Goal: Browse casually: Explore the website without a specific task or goal

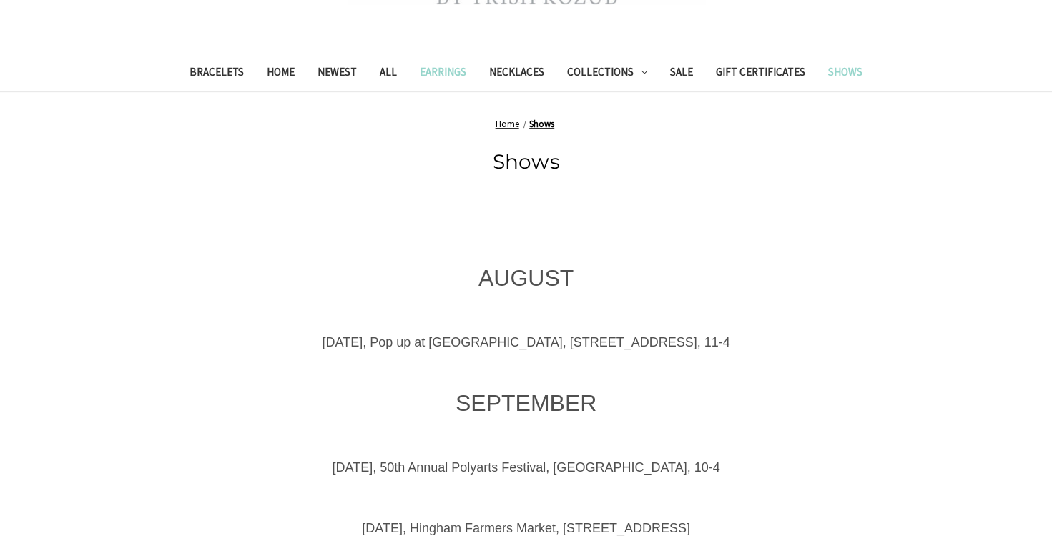
scroll to position [286, 0]
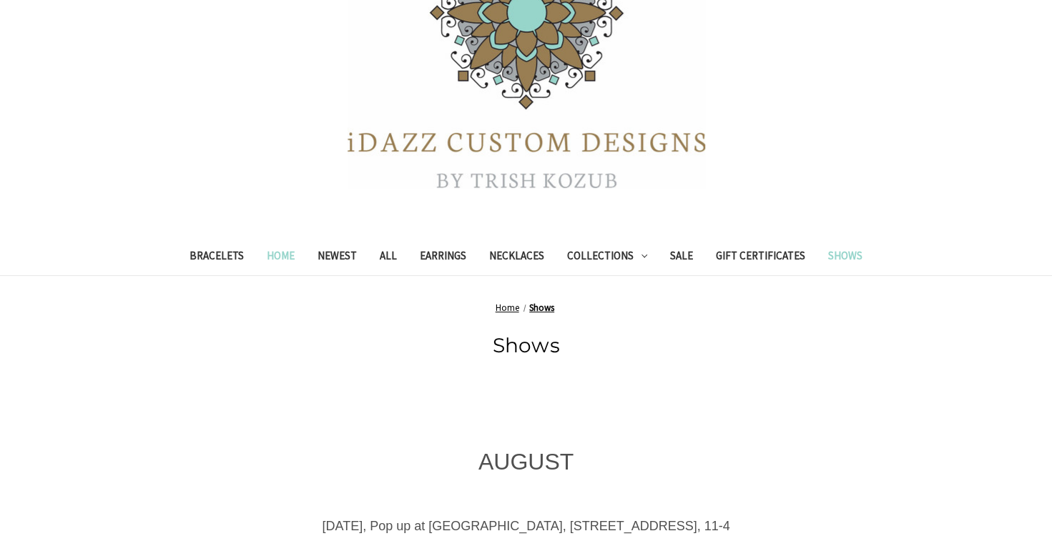
click at [282, 259] on link "Home" at bounding box center [280, 257] width 51 height 35
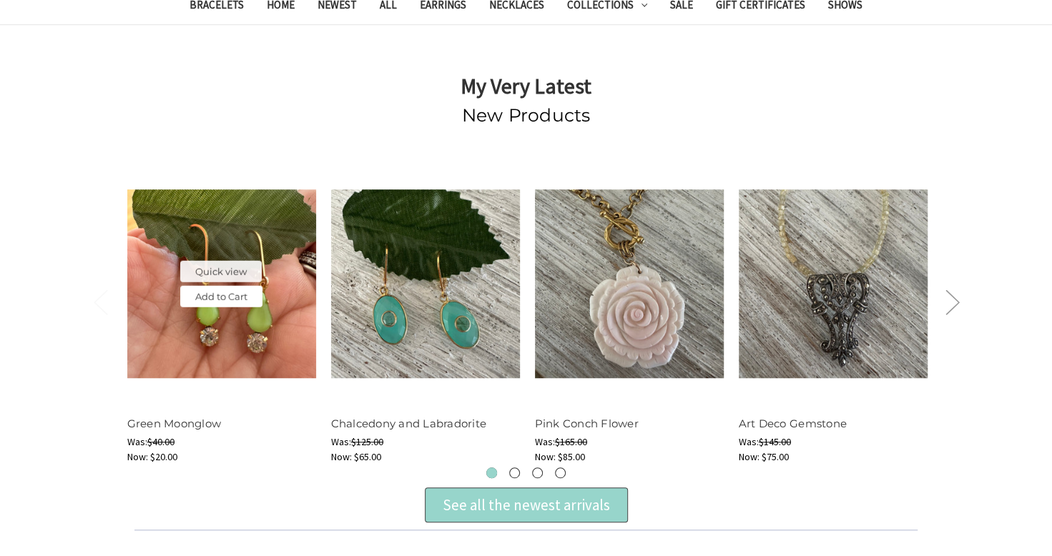
scroll to position [501, 0]
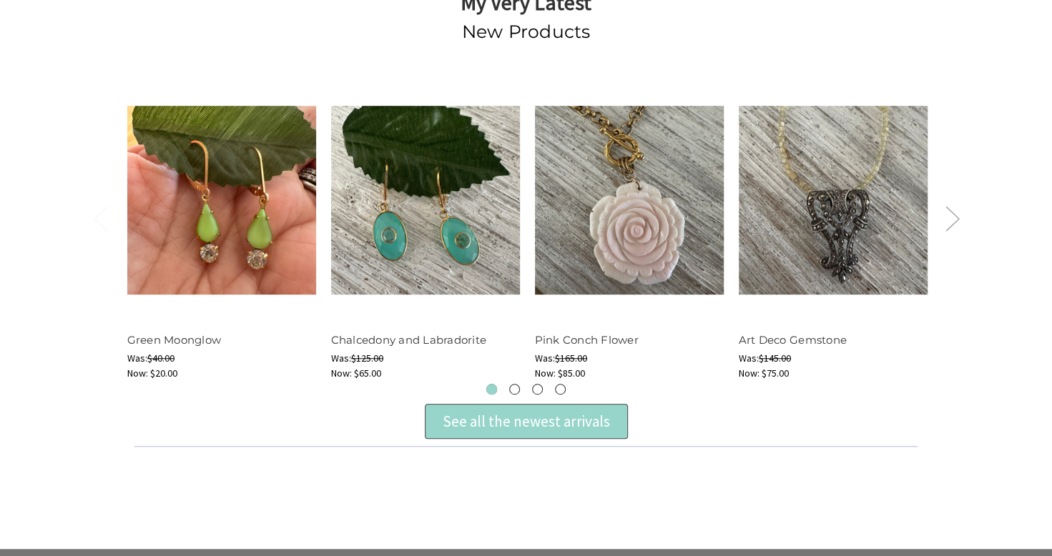
click at [956, 219] on button "Next" at bounding box center [951, 219] width 29 height 44
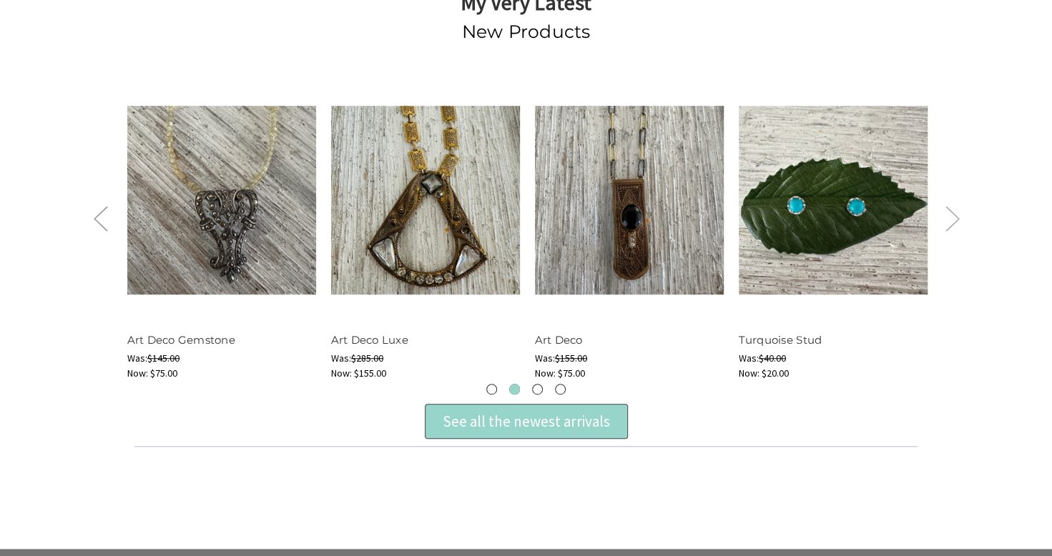
click at [942, 213] on button "Next" at bounding box center [951, 219] width 29 height 44
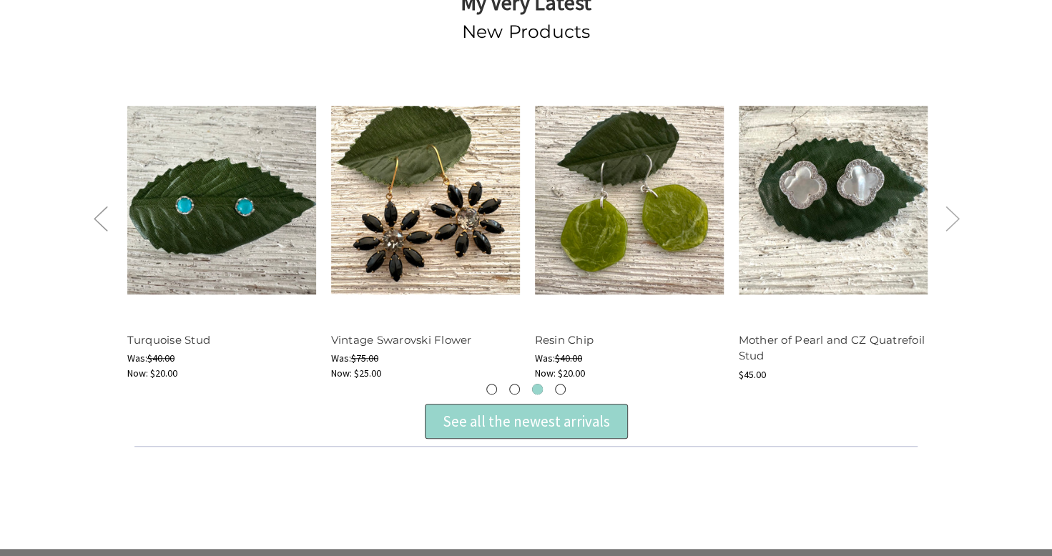
click at [940, 210] on button "Next" at bounding box center [951, 219] width 29 height 44
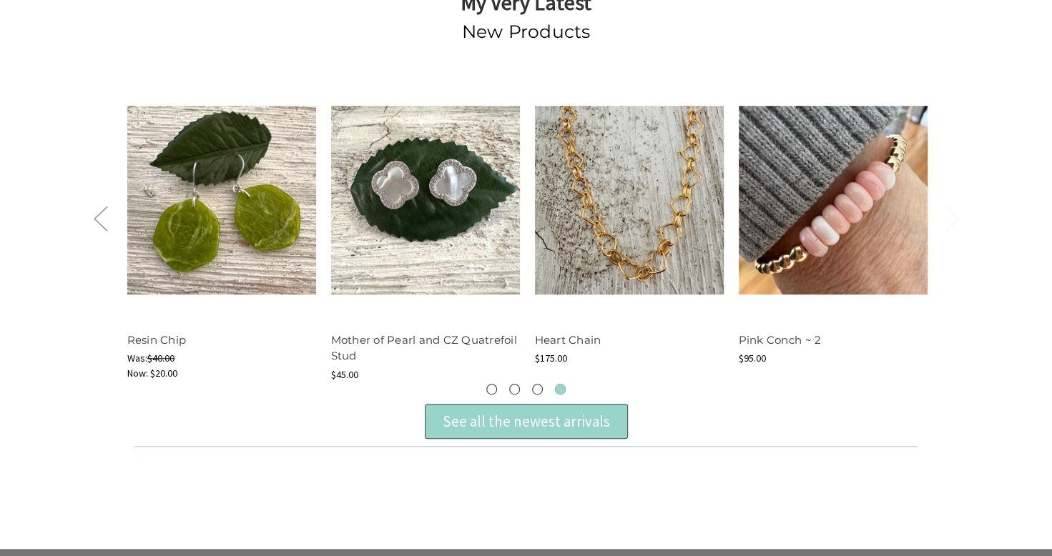
click at [939, 210] on button "Next" at bounding box center [951, 219] width 29 height 44
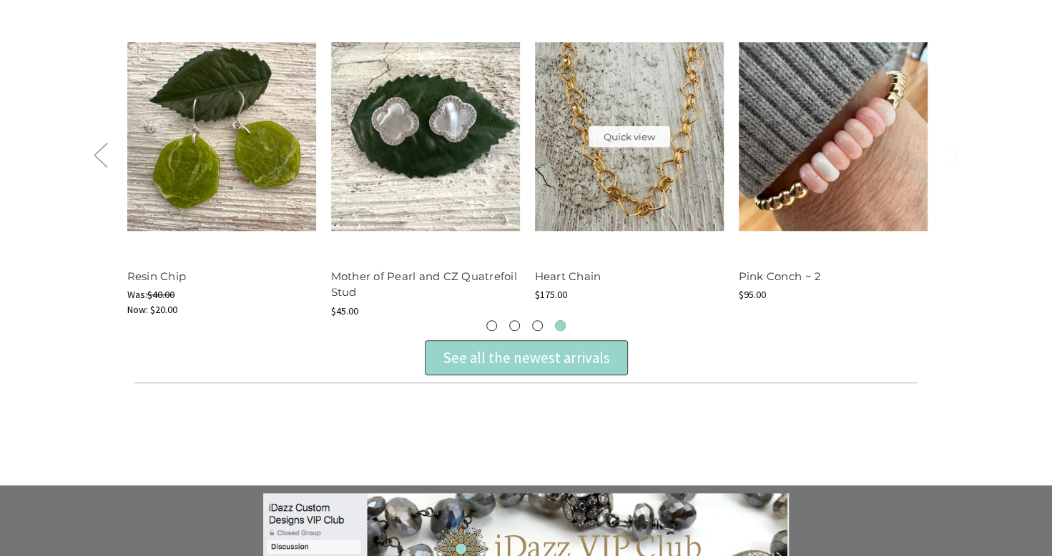
scroll to position [644, 0]
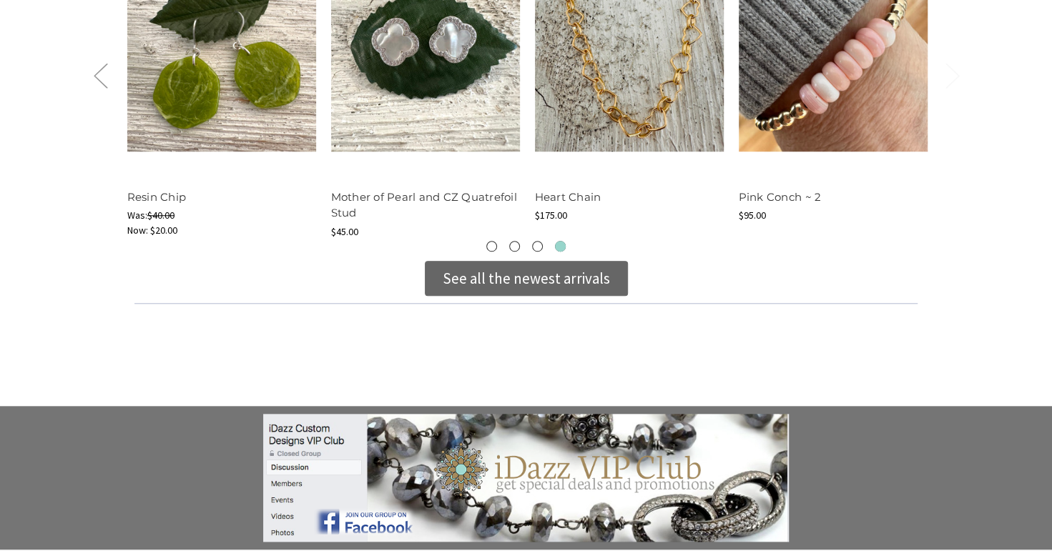
click at [528, 281] on div "See all the newest arrivals" at bounding box center [526, 278] width 167 height 23
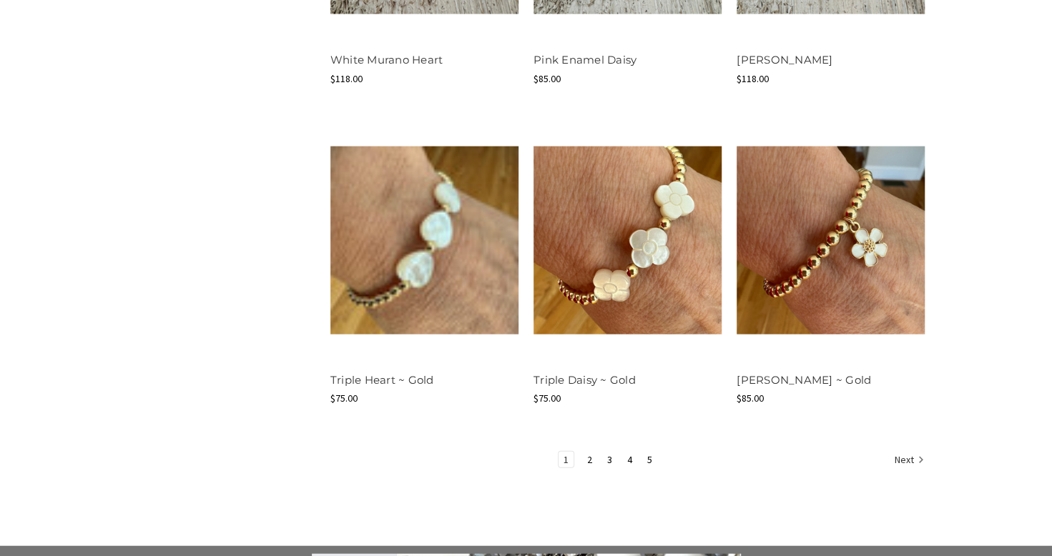
scroll to position [1859, 0]
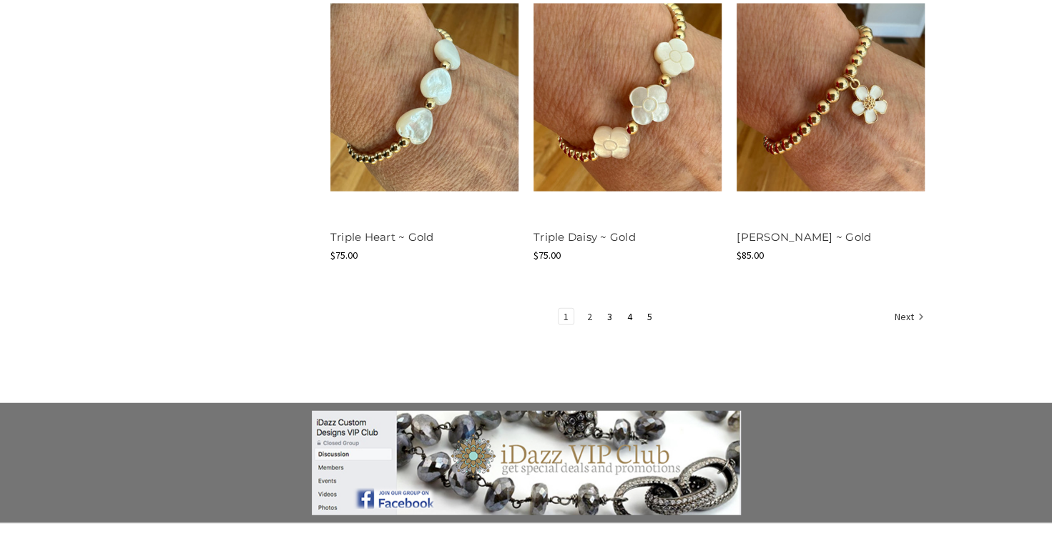
click at [589, 316] on link "2" at bounding box center [589, 317] width 15 height 16
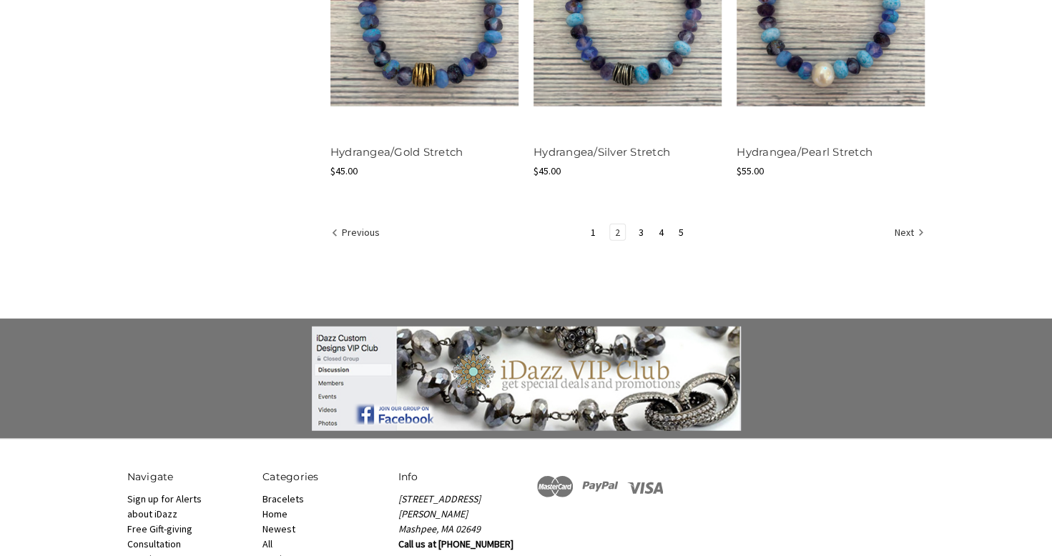
scroll to position [1931, 0]
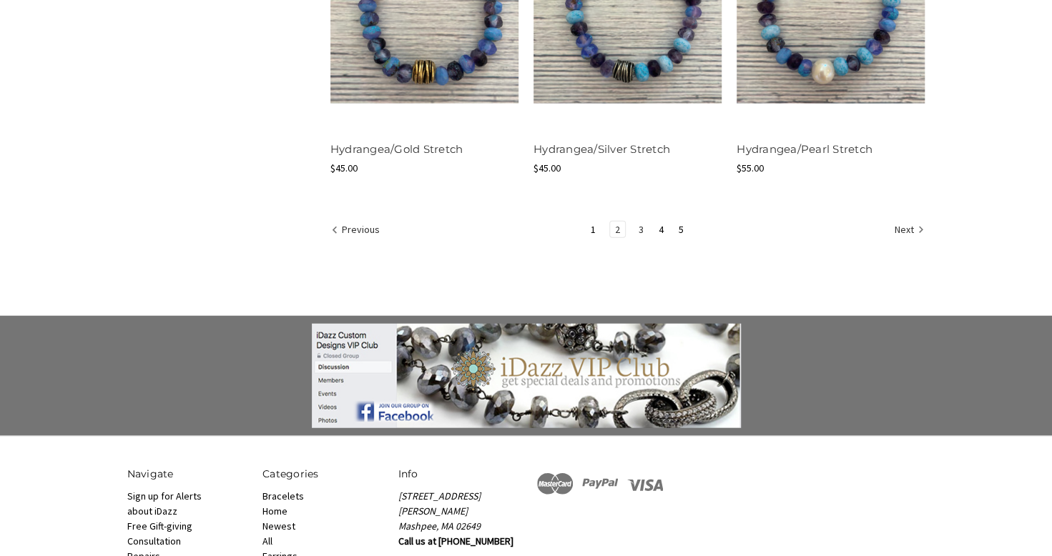
click at [640, 227] on link "3" at bounding box center [641, 230] width 15 height 16
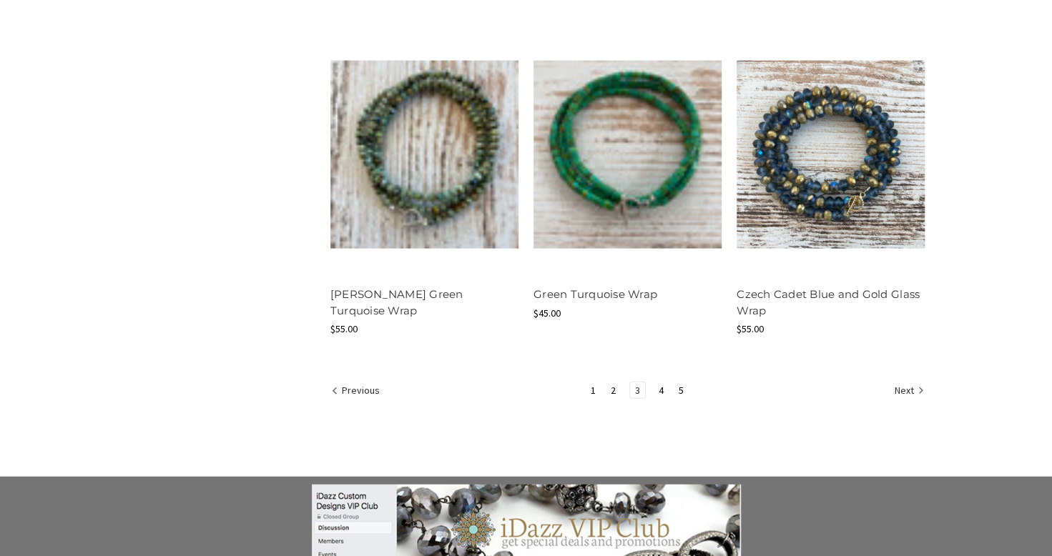
scroll to position [1788, 0]
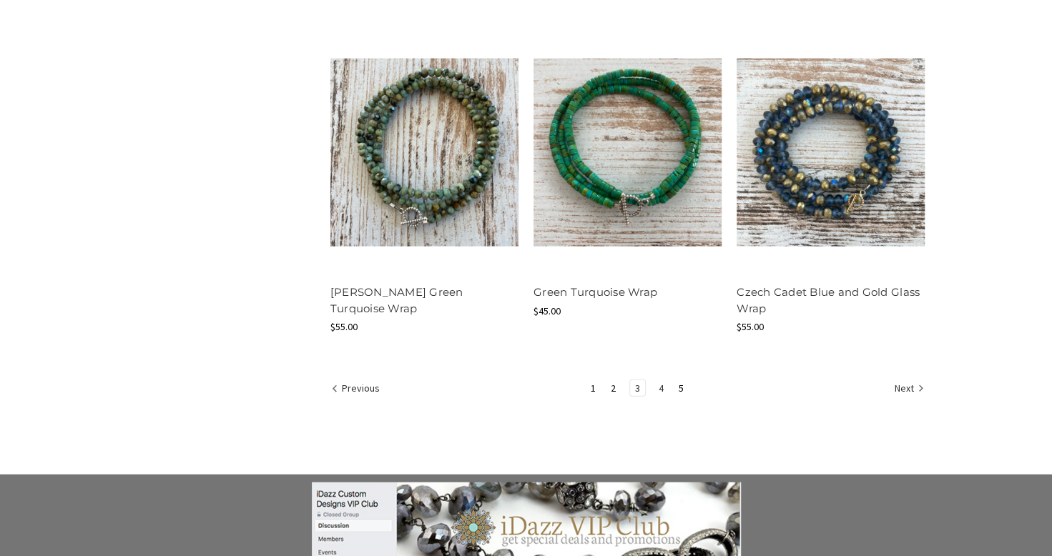
click at [659, 390] on link "4" at bounding box center [661, 388] width 15 height 16
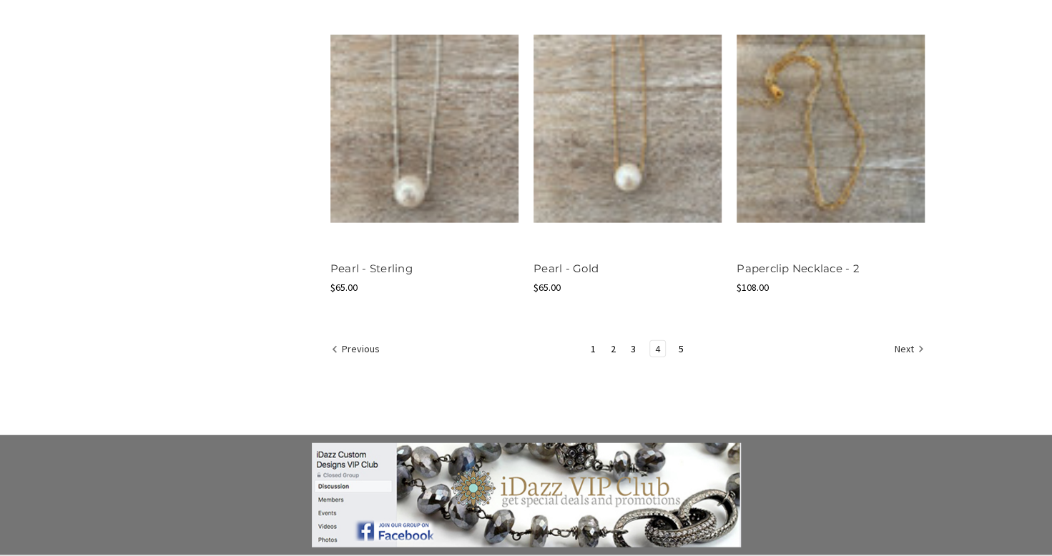
scroll to position [2002, 0]
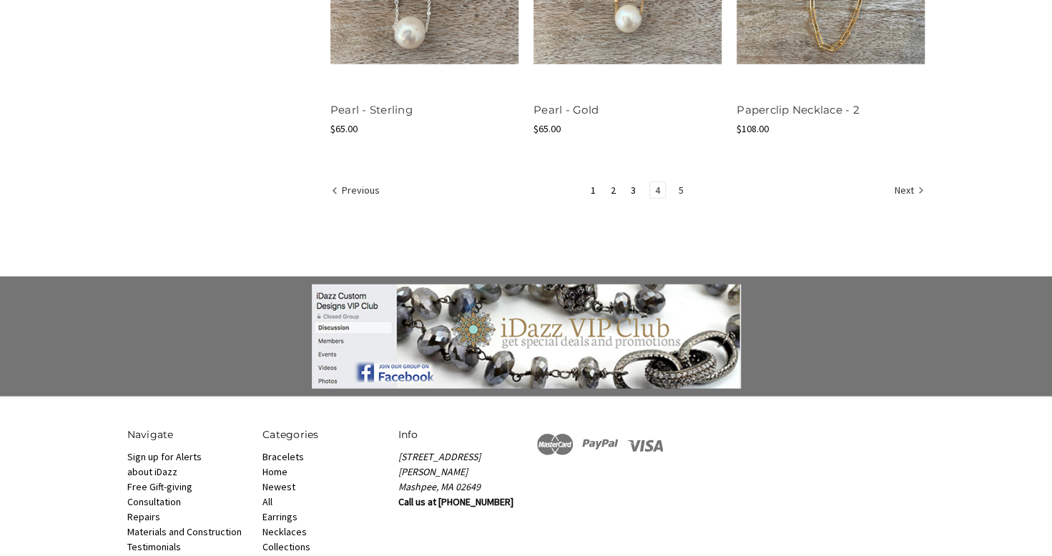
click at [673, 192] on li "5" at bounding box center [681, 190] width 16 height 17
click at [679, 189] on link "5" at bounding box center [681, 190] width 15 height 16
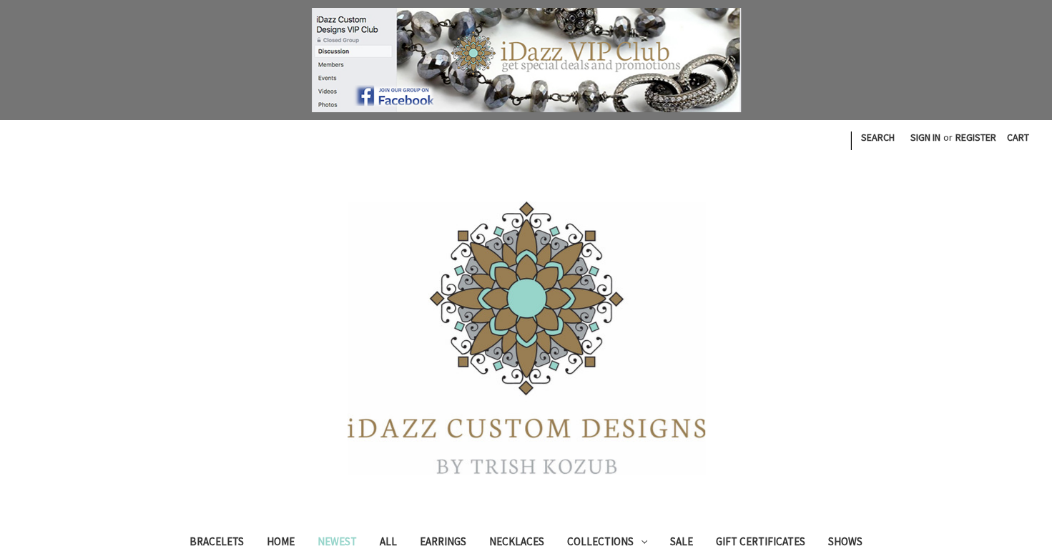
click at [340, 539] on link "Newest" at bounding box center [337, 543] width 62 height 35
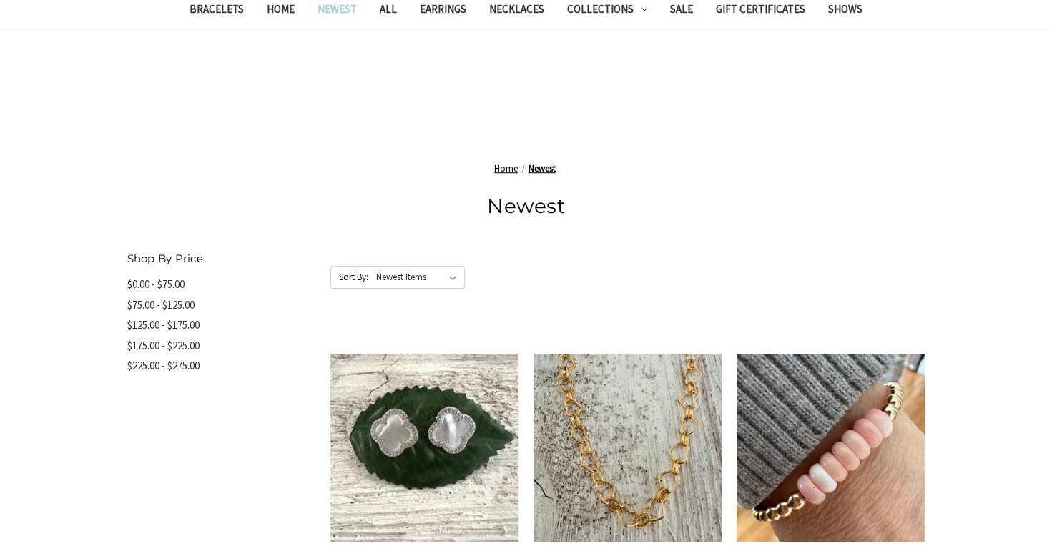
scroll to position [215, 0]
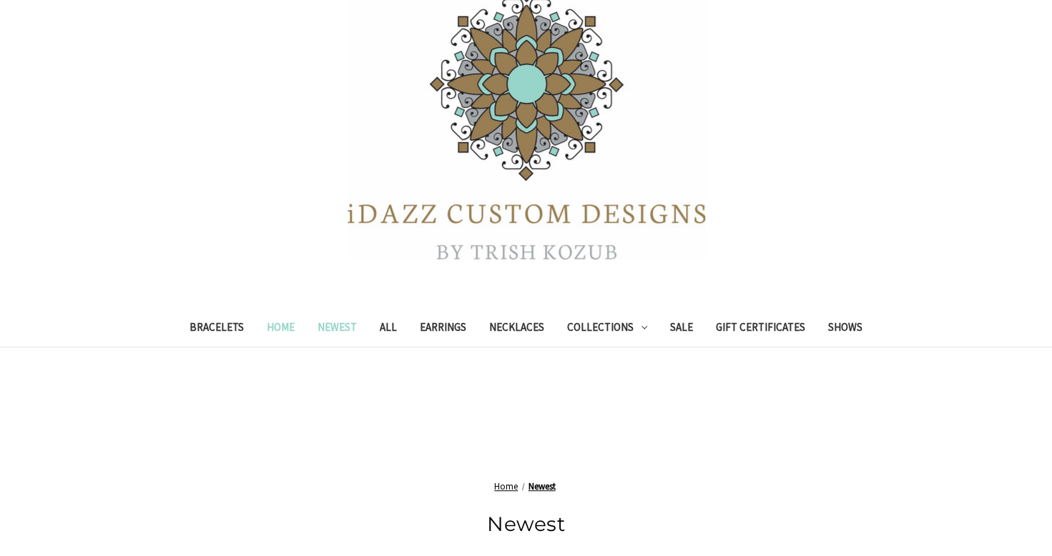
click at [290, 330] on link "Home" at bounding box center [280, 329] width 51 height 35
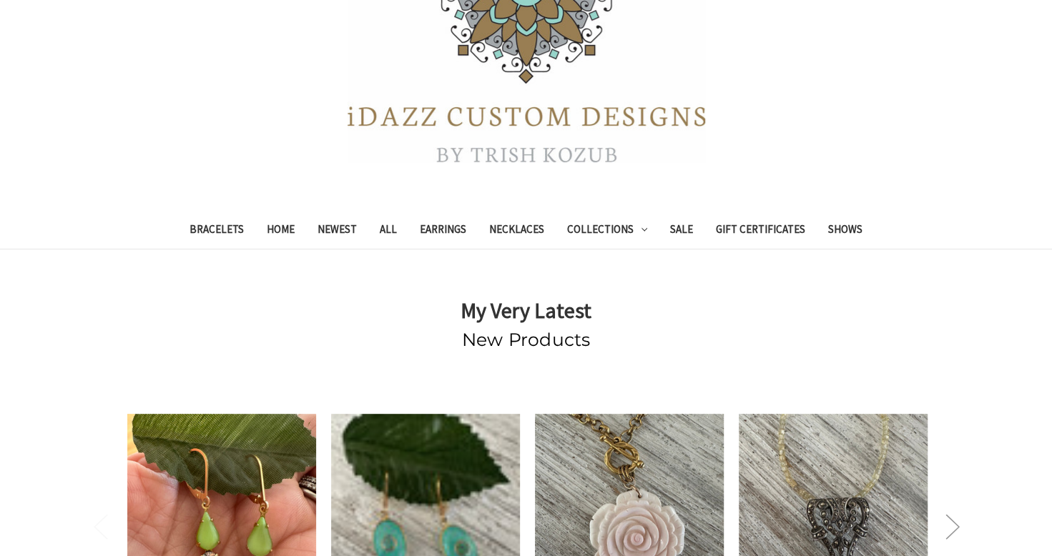
scroll to position [286, 0]
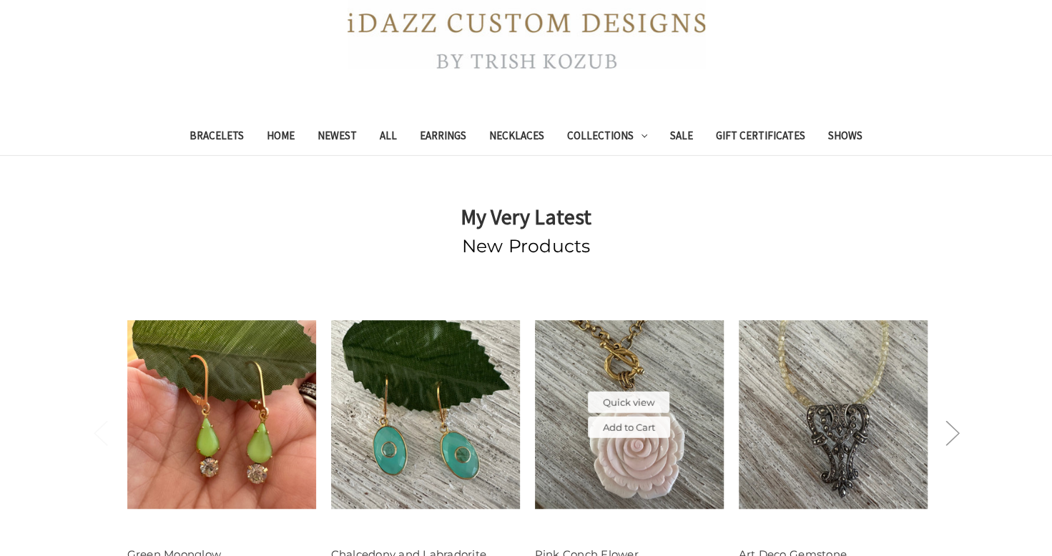
click at [668, 459] on img at bounding box center [629, 414] width 189 height 189
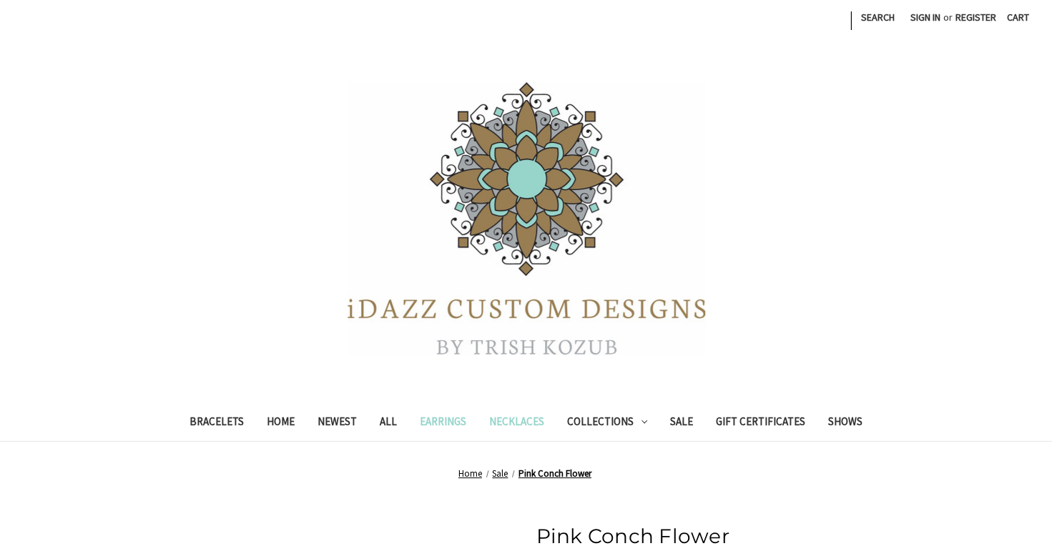
click at [456, 423] on link "Earrings" at bounding box center [442, 423] width 69 height 35
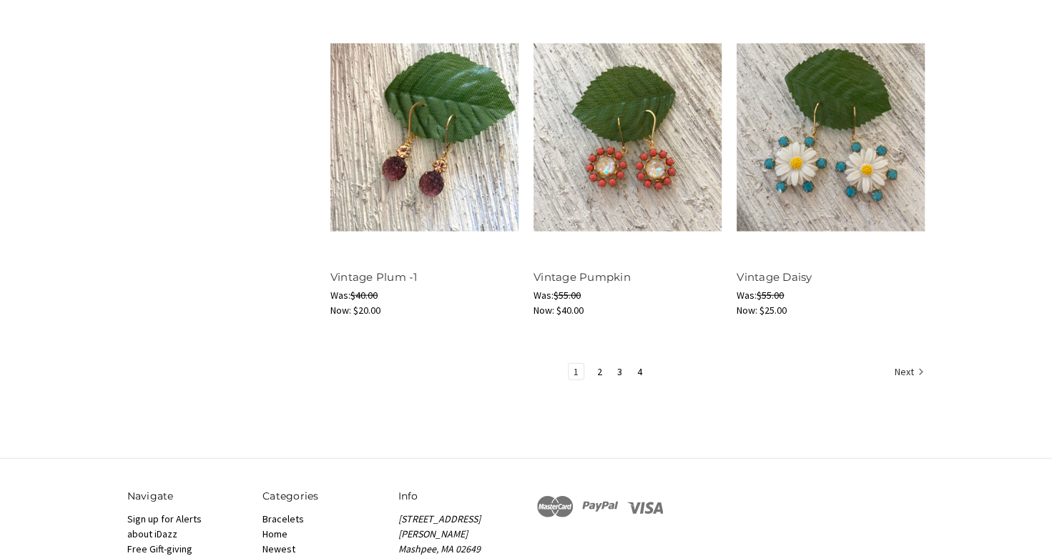
scroll to position [1788, 0]
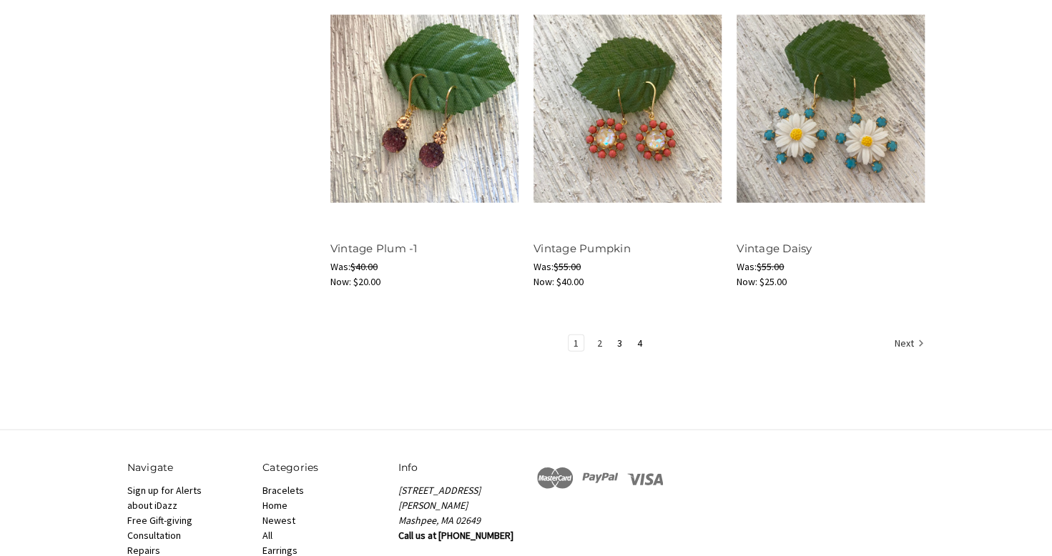
click at [598, 343] on link "2" at bounding box center [599, 343] width 15 height 16
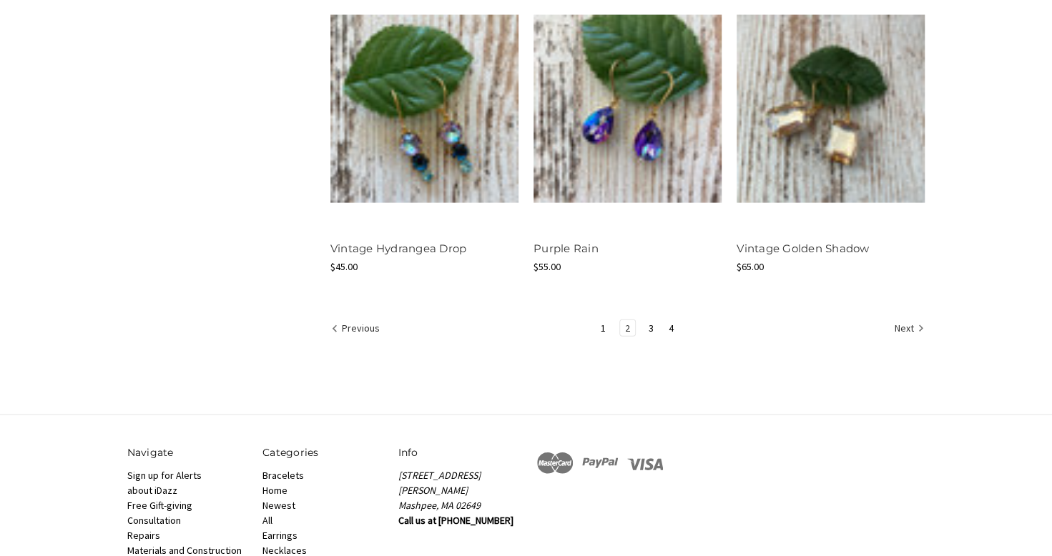
scroll to position [1859, 0]
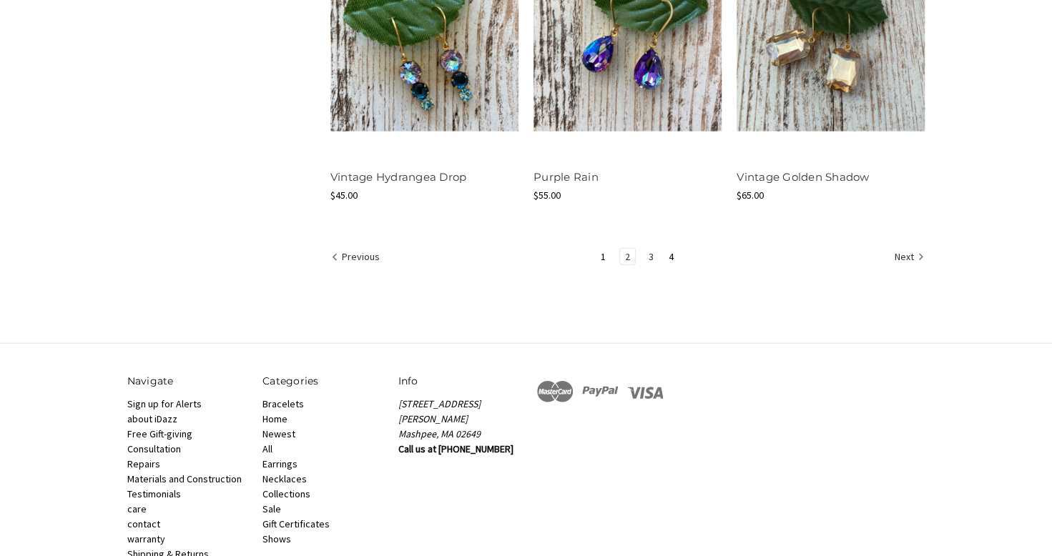
click at [645, 253] on link "3" at bounding box center [651, 257] width 15 height 16
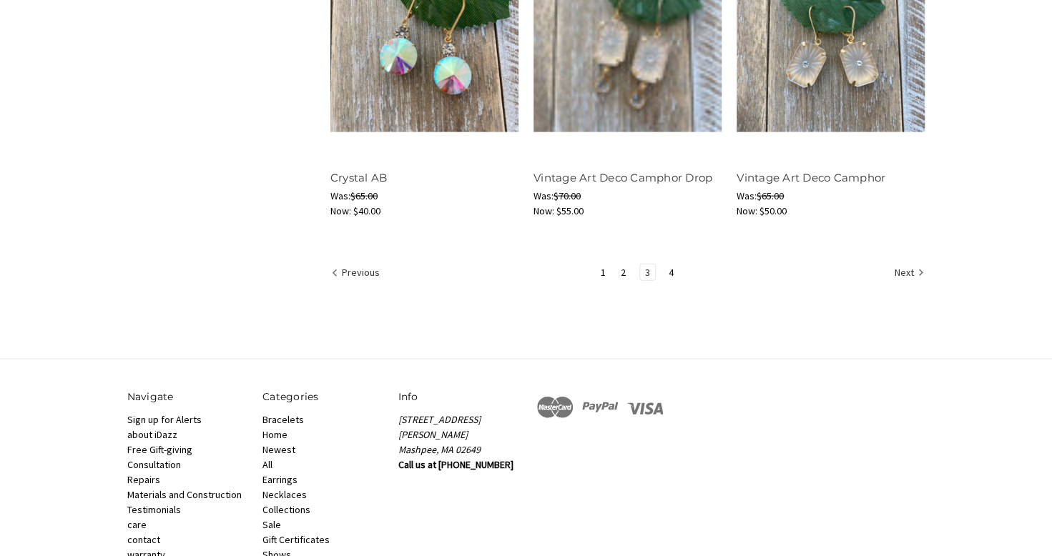
scroll to position [1859, 0]
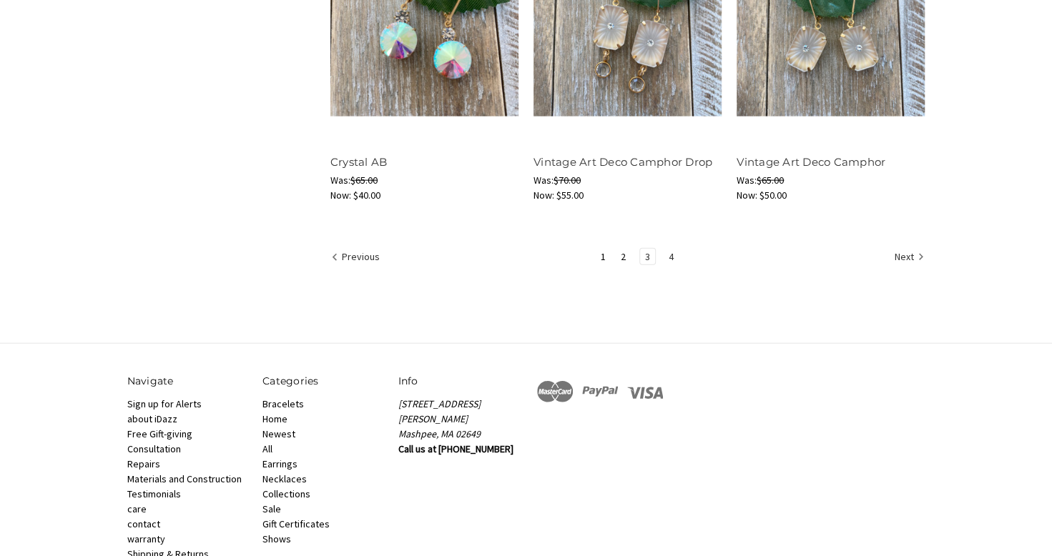
click at [669, 256] on link "4" at bounding box center [671, 257] width 15 height 16
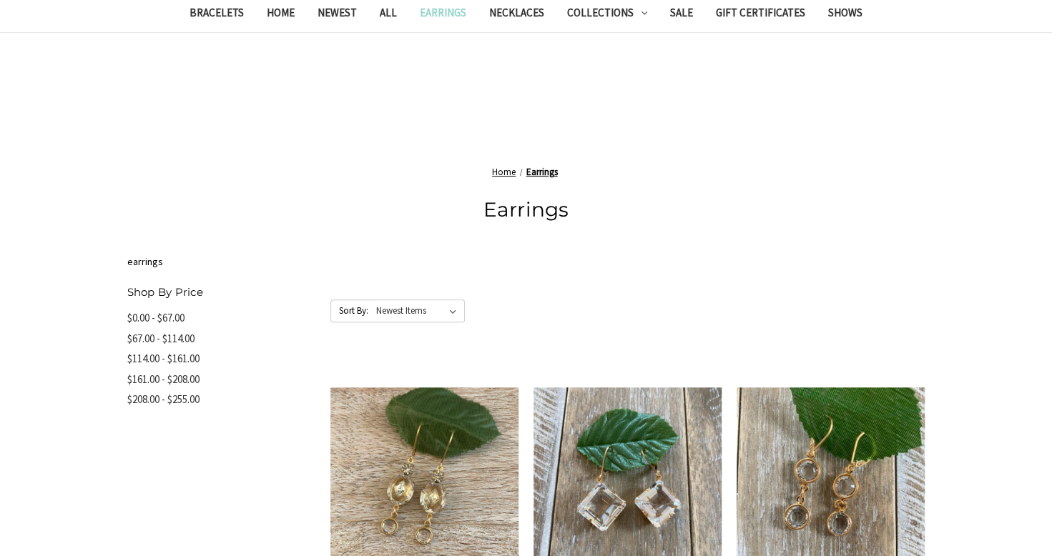
scroll to position [286, 0]
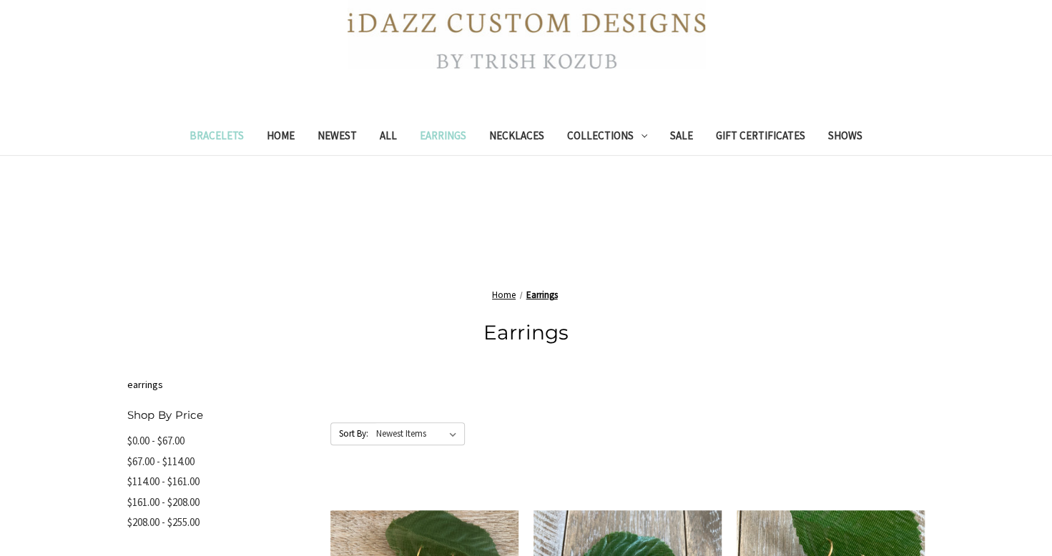
click at [225, 134] on link "Bracelets" at bounding box center [216, 137] width 77 height 35
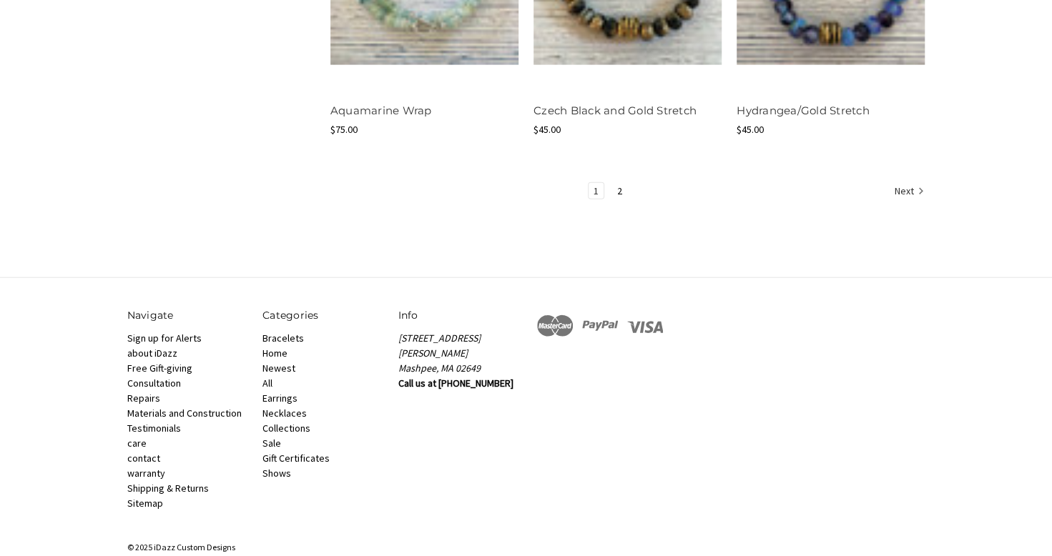
scroll to position [1890, 0]
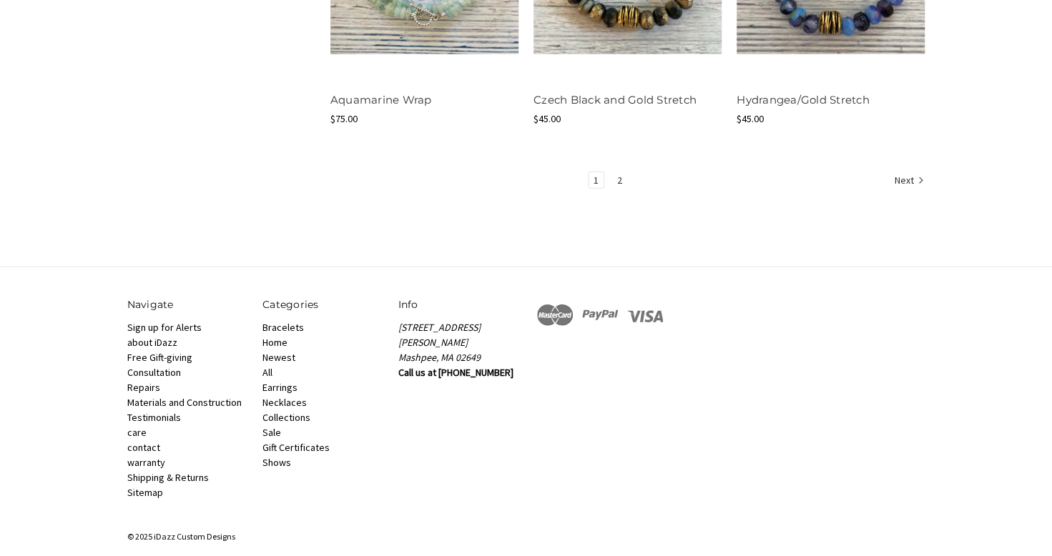
click at [621, 179] on link "2" at bounding box center [619, 180] width 15 height 16
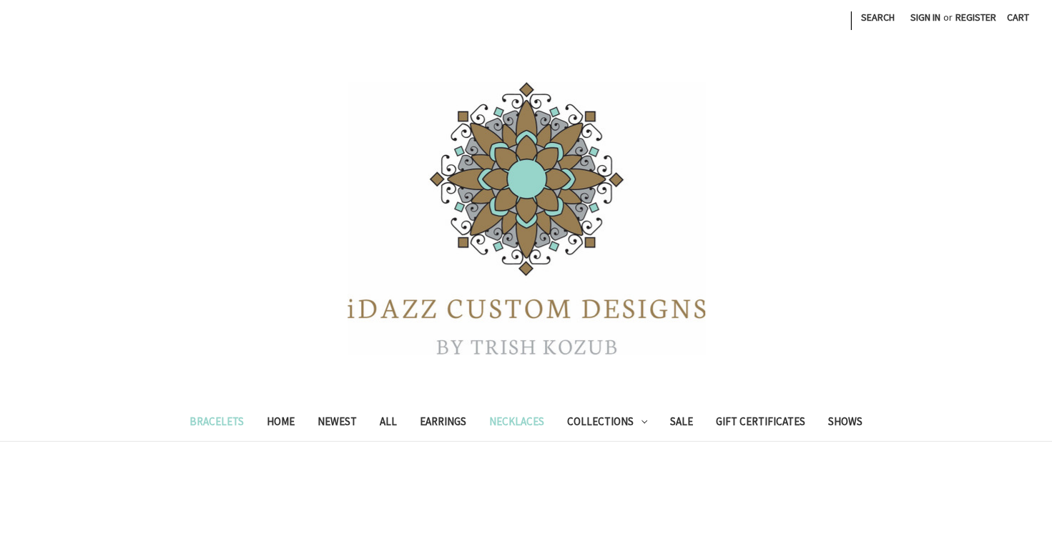
click at [530, 425] on link "Necklaces" at bounding box center [517, 423] width 78 height 35
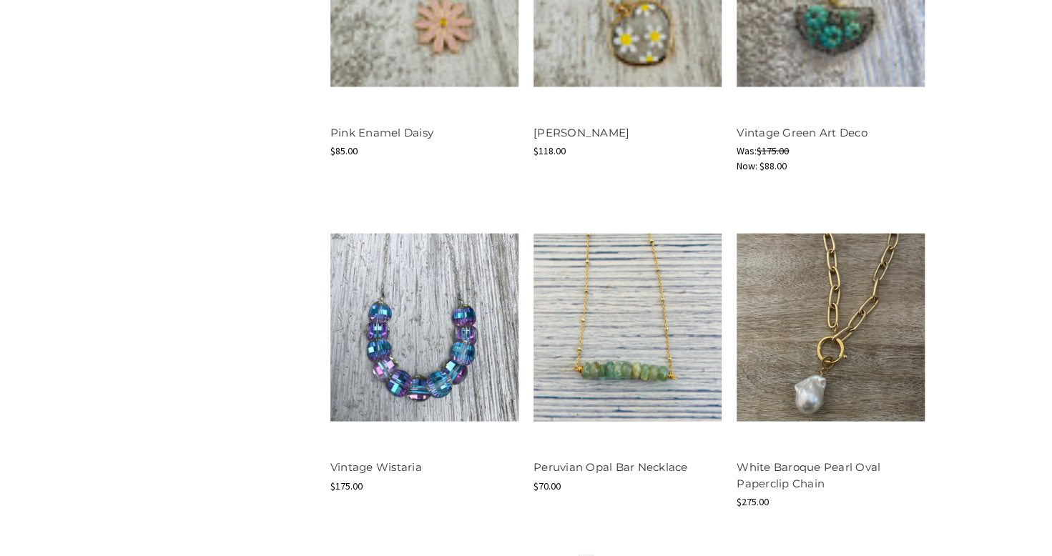
scroll to position [1788, 0]
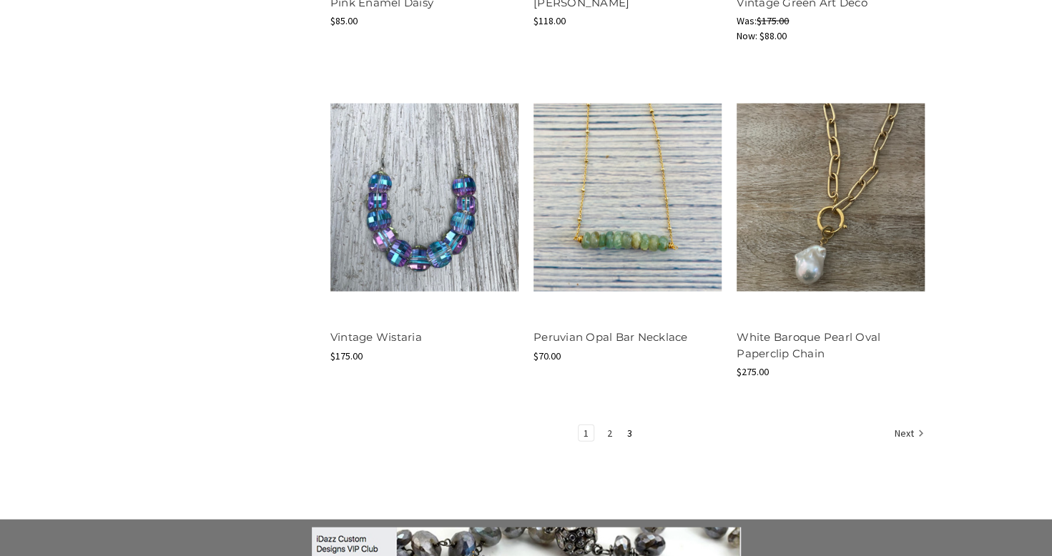
click at [609, 432] on link "2" at bounding box center [609, 433] width 15 height 16
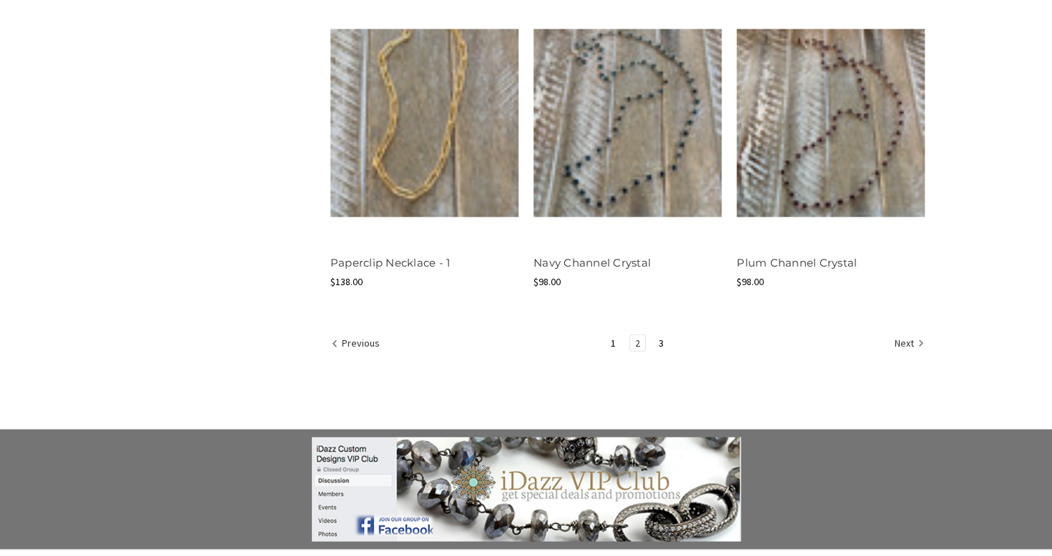
scroll to position [1859, 0]
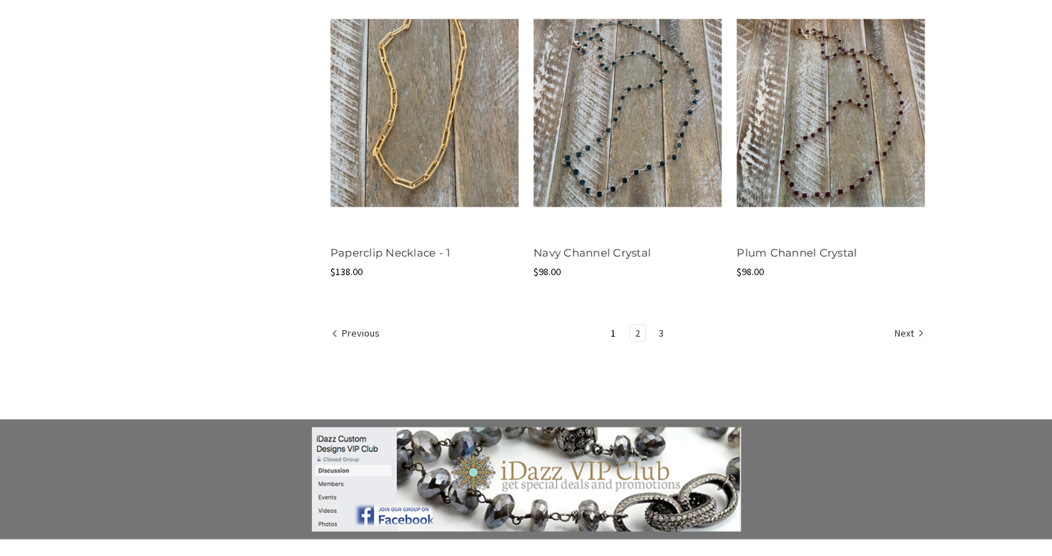
click at [661, 335] on link "3" at bounding box center [661, 333] width 15 height 16
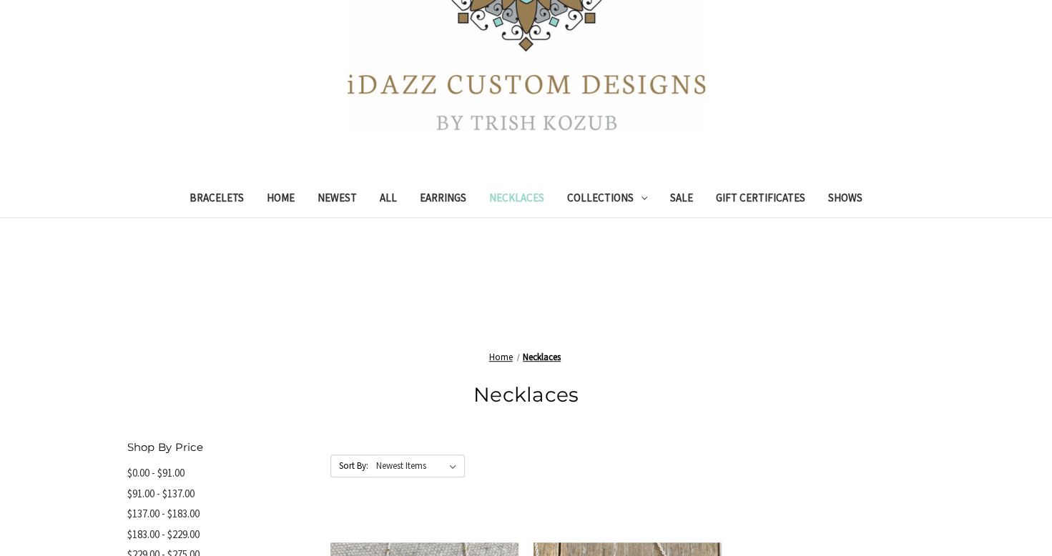
scroll to position [143, 0]
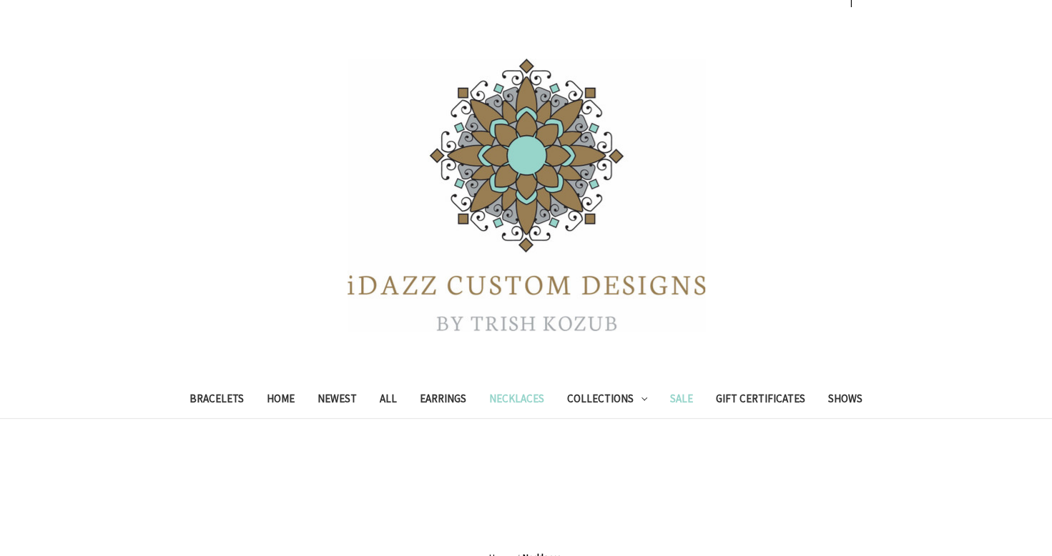
click at [671, 403] on link "Sale" at bounding box center [682, 400] width 46 height 35
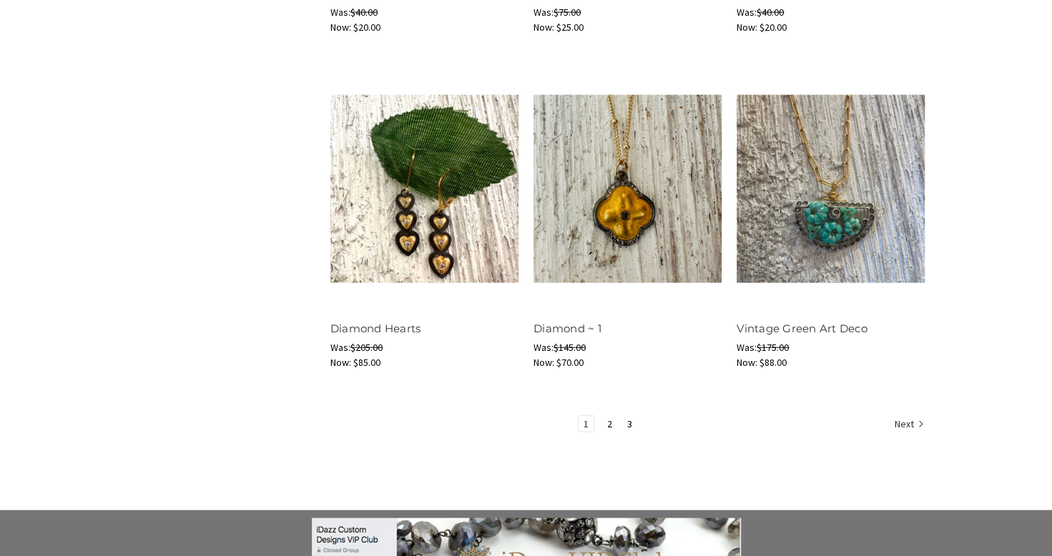
scroll to position [1859, 0]
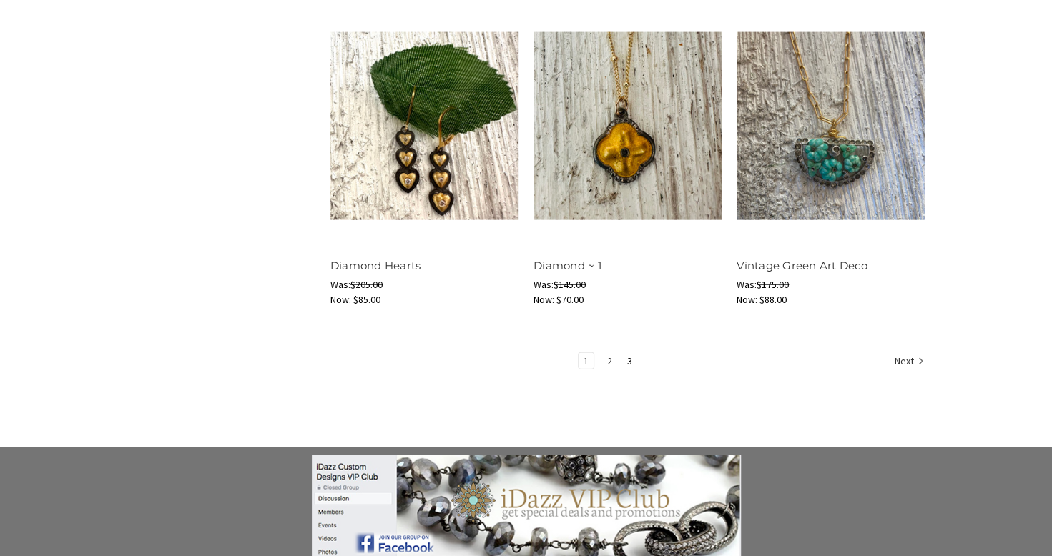
click at [609, 364] on link "2" at bounding box center [609, 361] width 15 height 16
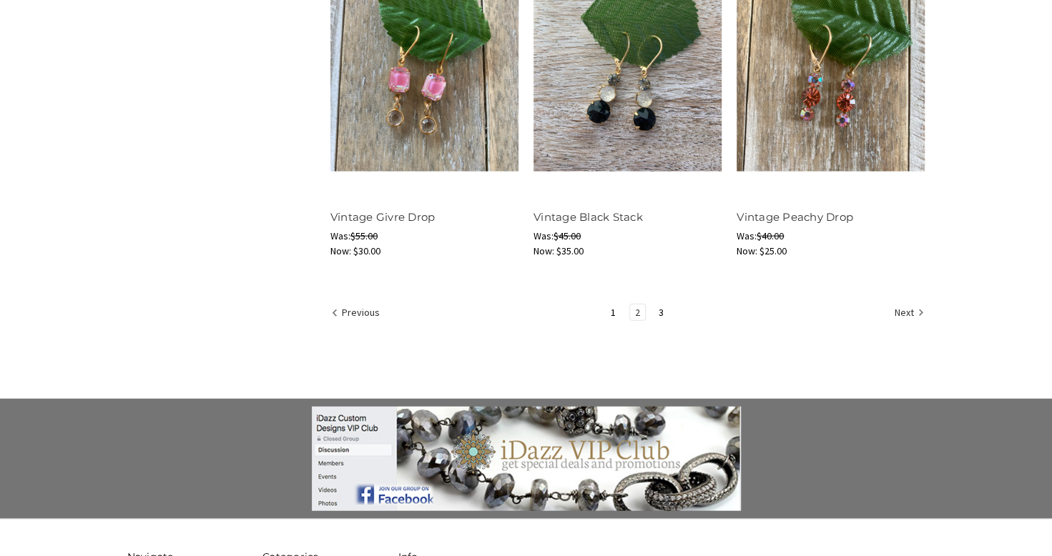
scroll to position [1931, 0]
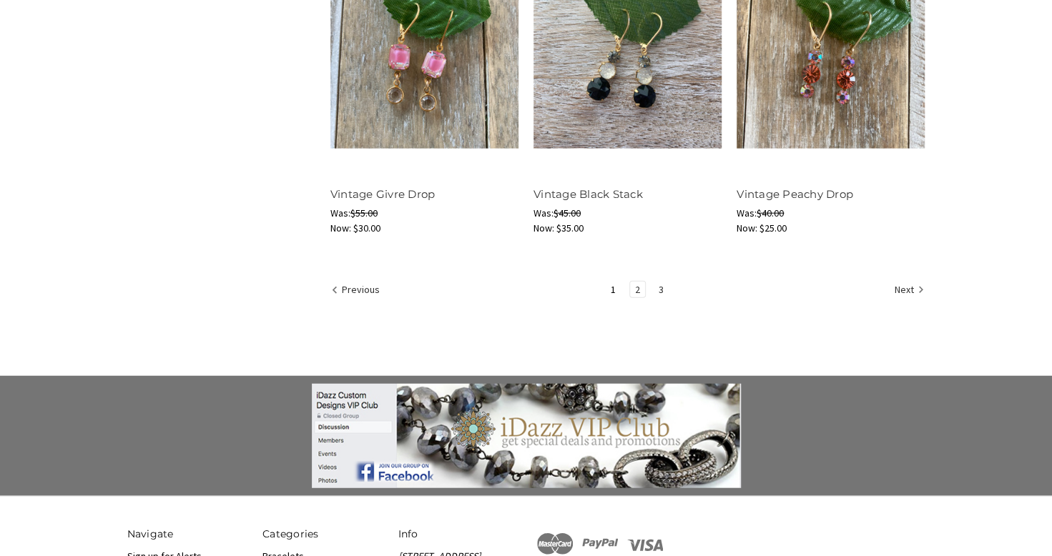
click at [661, 289] on link "3" at bounding box center [661, 290] width 15 height 16
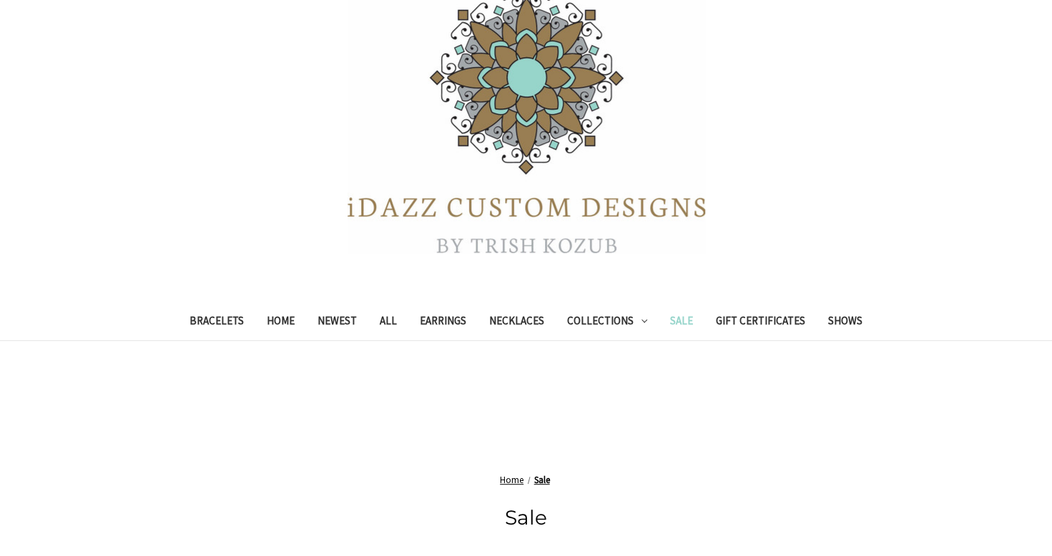
scroll to position [215, 0]
